Goal: Check status: Check status

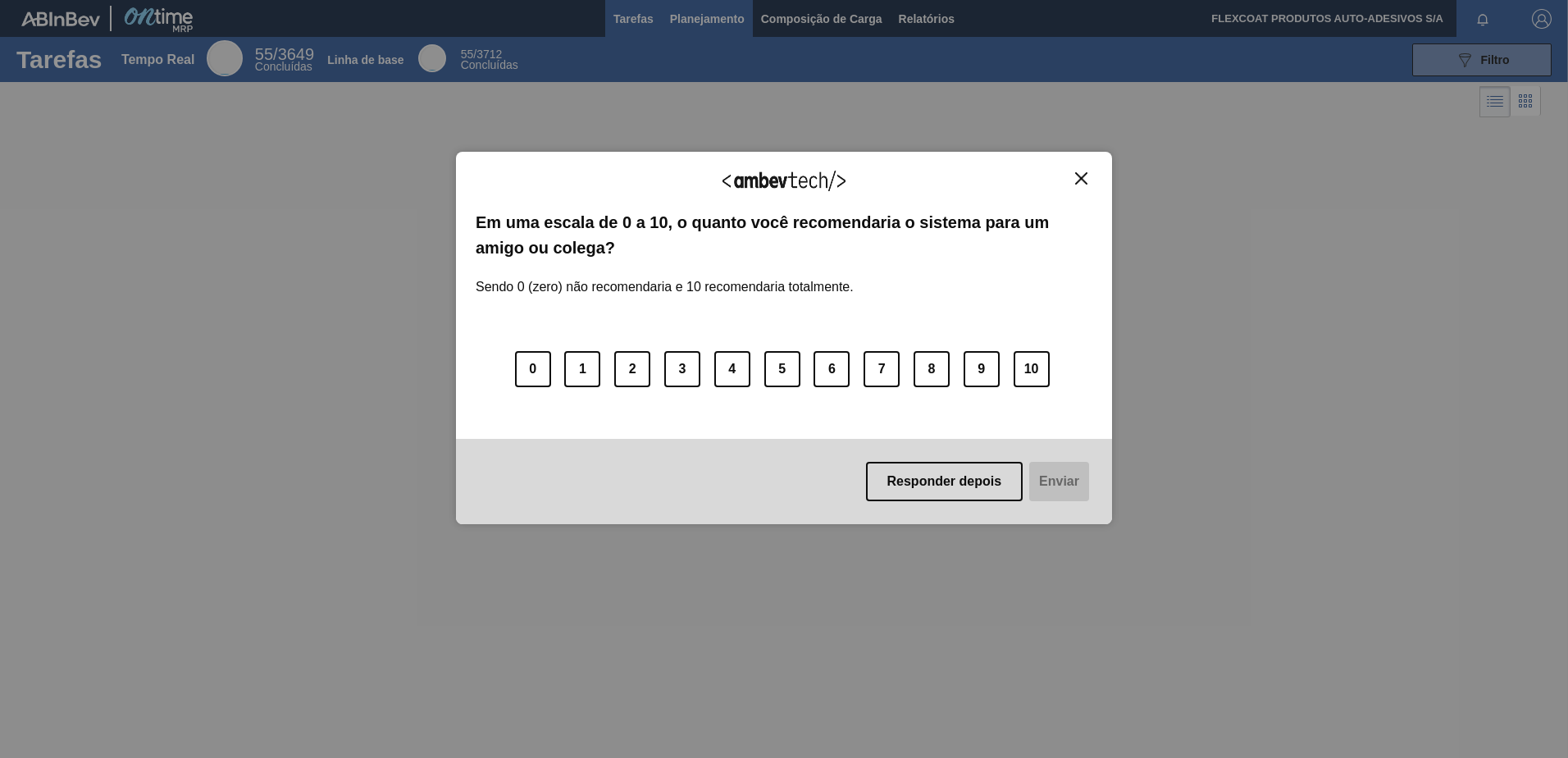
click at [683, 19] on div "Agradecemos seu feedback! Em uma escala de 0 a 10, o quanto você recomendaria o…" at bounding box center [784, 337] width 656 height 712
click at [949, 477] on button "Responder depois" at bounding box center [945, 481] width 158 height 39
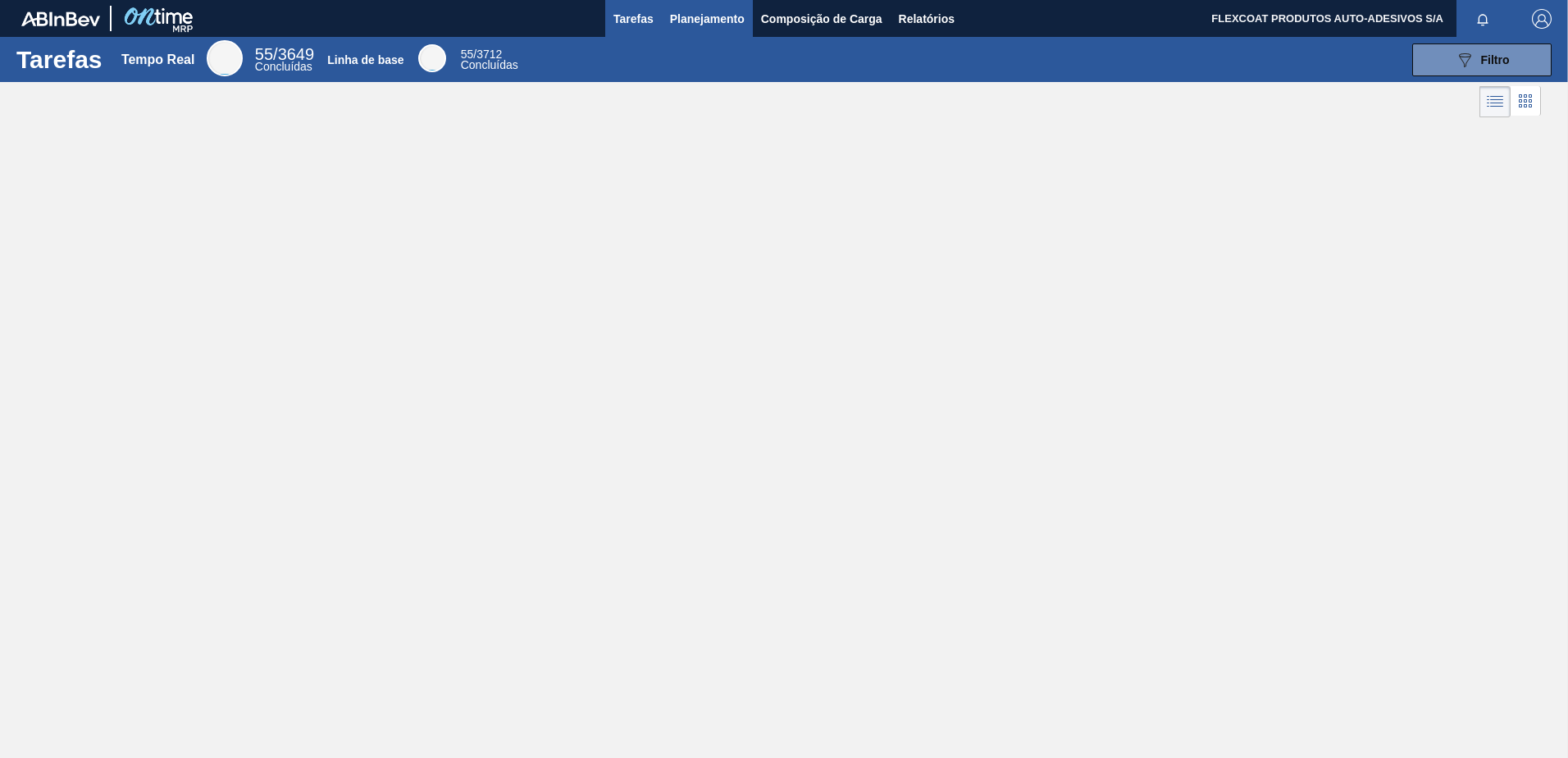
click at [703, 26] on span "Planejamento" at bounding box center [707, 18] width 74 height 19
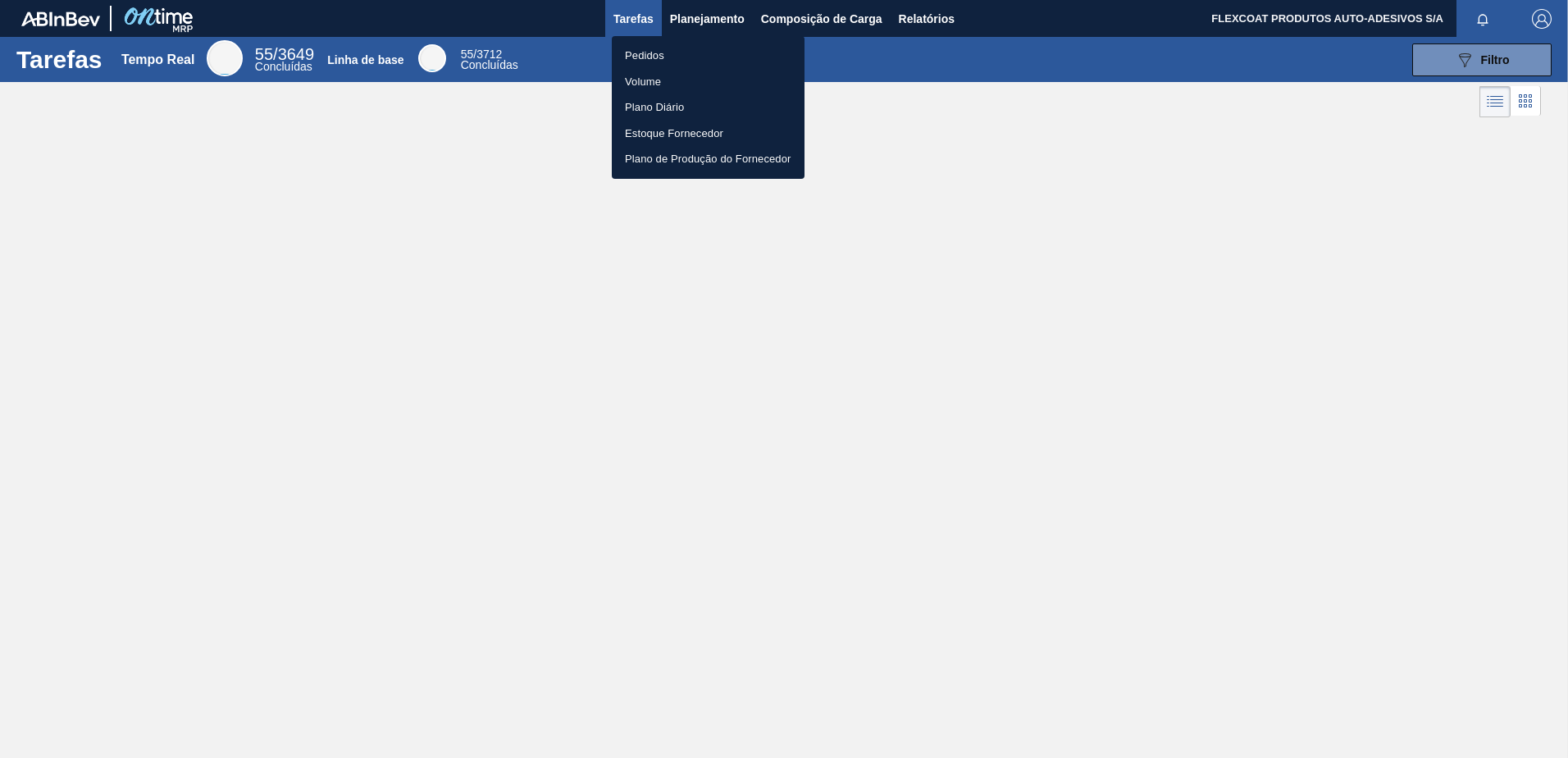
click at [660, 55] on li "Pedidos" at bounding box center [708, 56] width 193 height 26
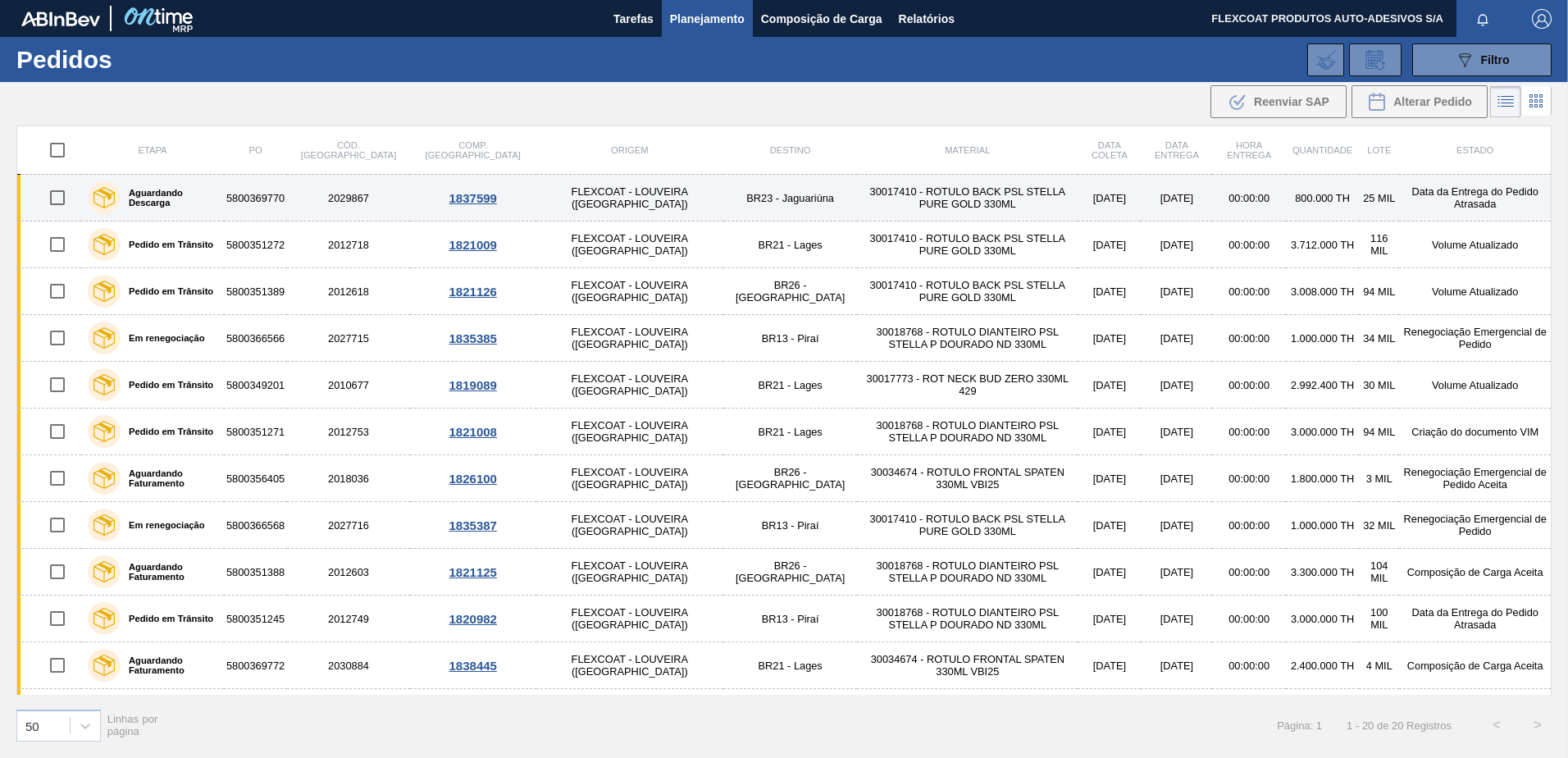
click at [203, 205] on div "Aguardando Descarga" at bounding box center [152, 197] width 137 height 41
